Goal: Information Seeking & Learning: Learn about a topic

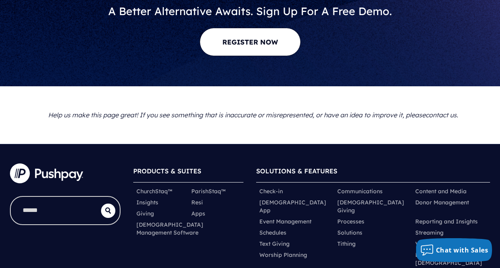
scroll to position [4771, 0]
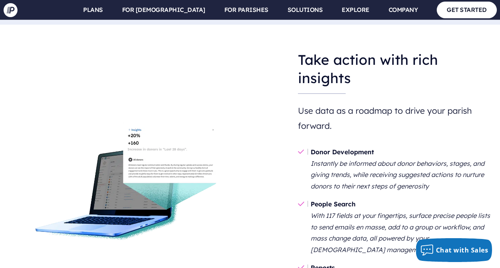
scroll to position [958, 0]
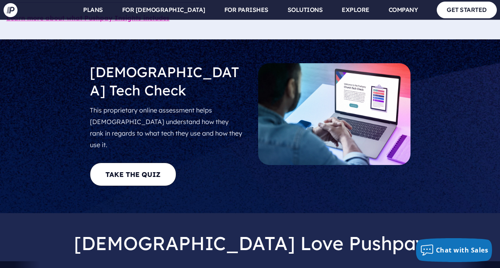
scroll to position [2108, 0]
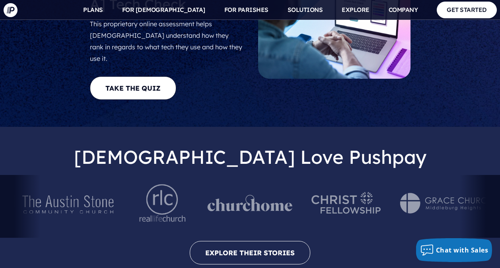
scroll to position [2068, 0]
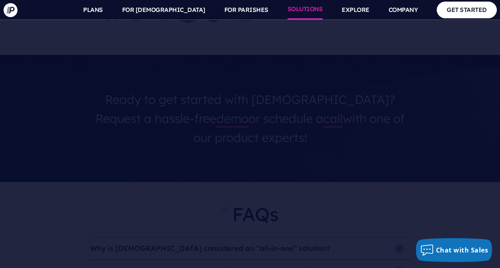
scroll to position [3102, 0]
